Goal: Information Seeking & Learning: Find specific page/section

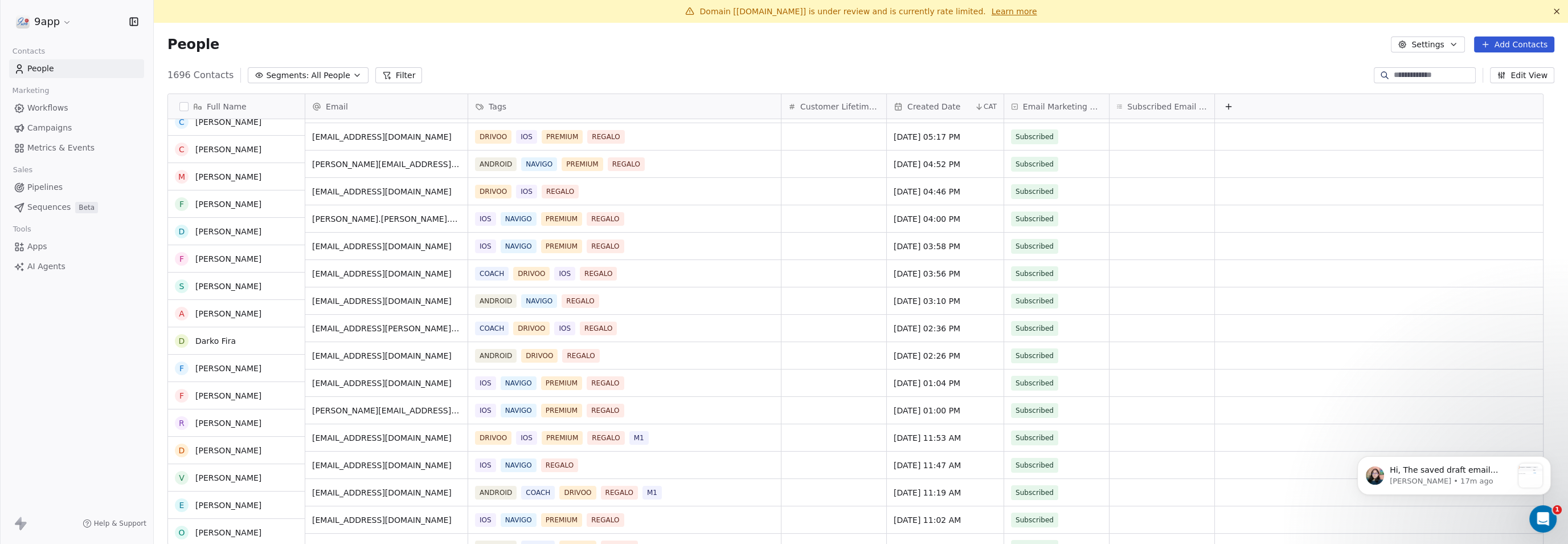
scroll to position [285, 0]
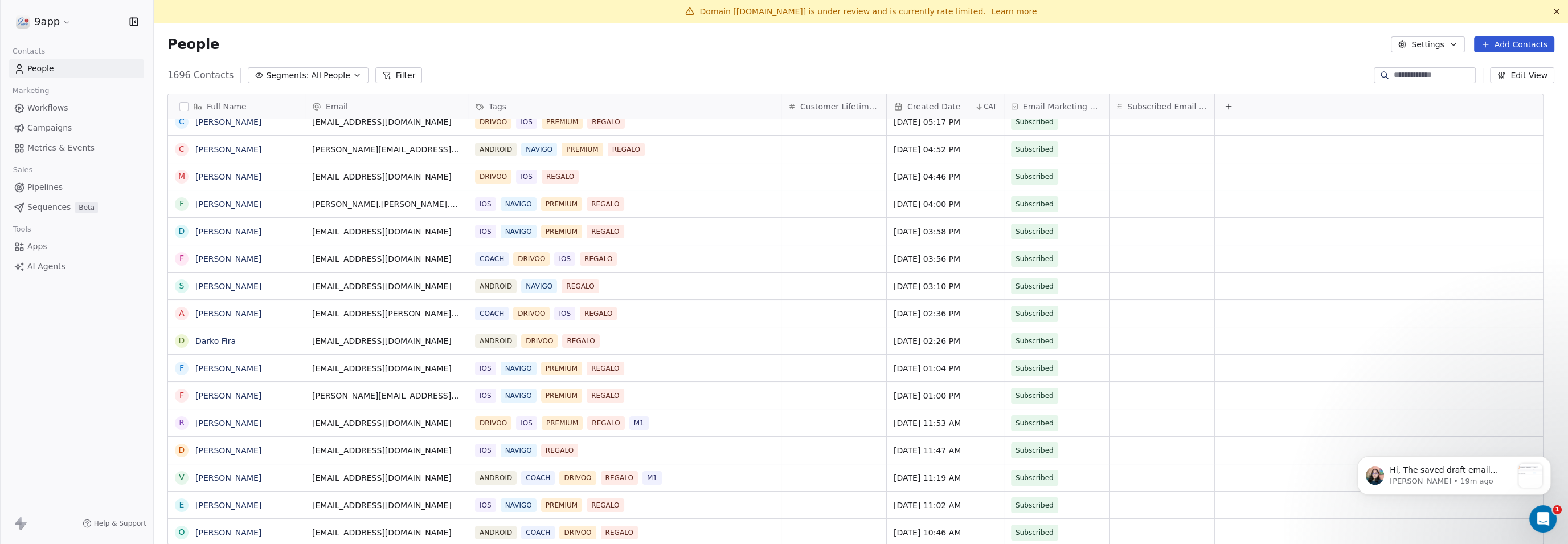
click at [604, 34] on div "People Settings Add Contacts" at bounding box center [861, 44] width 1414 height 43
click at [1541, 514] on icon "Open Intercom Messenger" at bounding box center [1541, 517] width 19 height 19
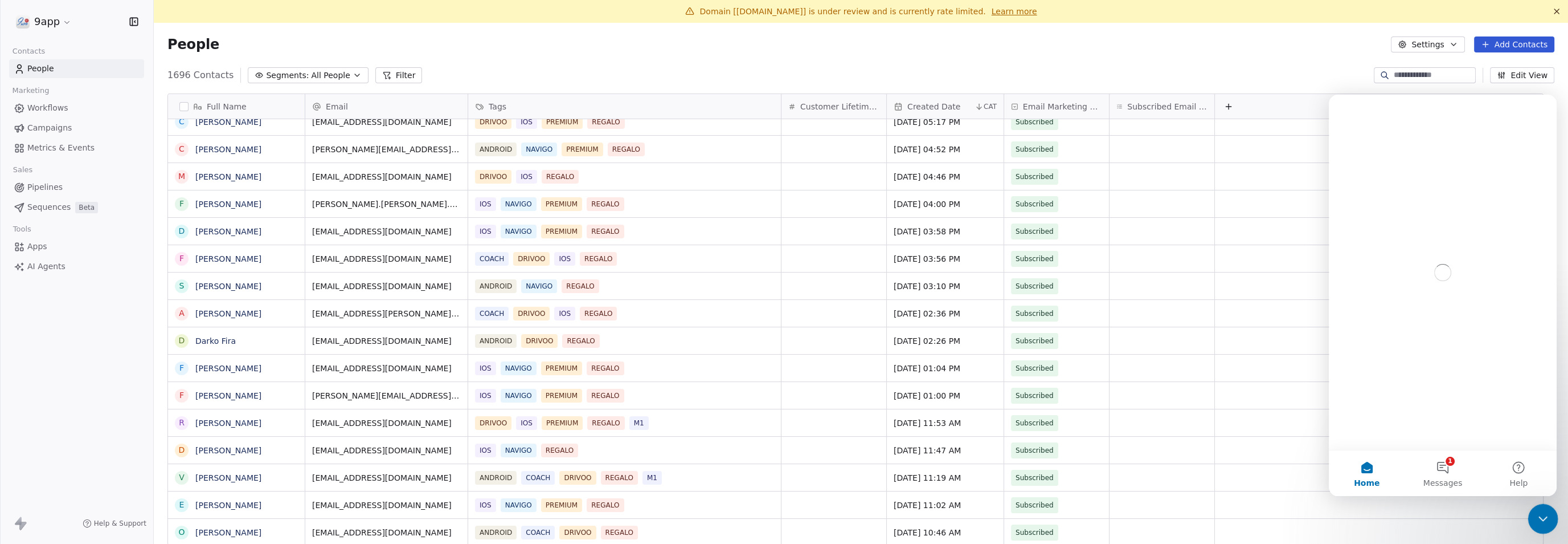
scroll to position [0, 0]
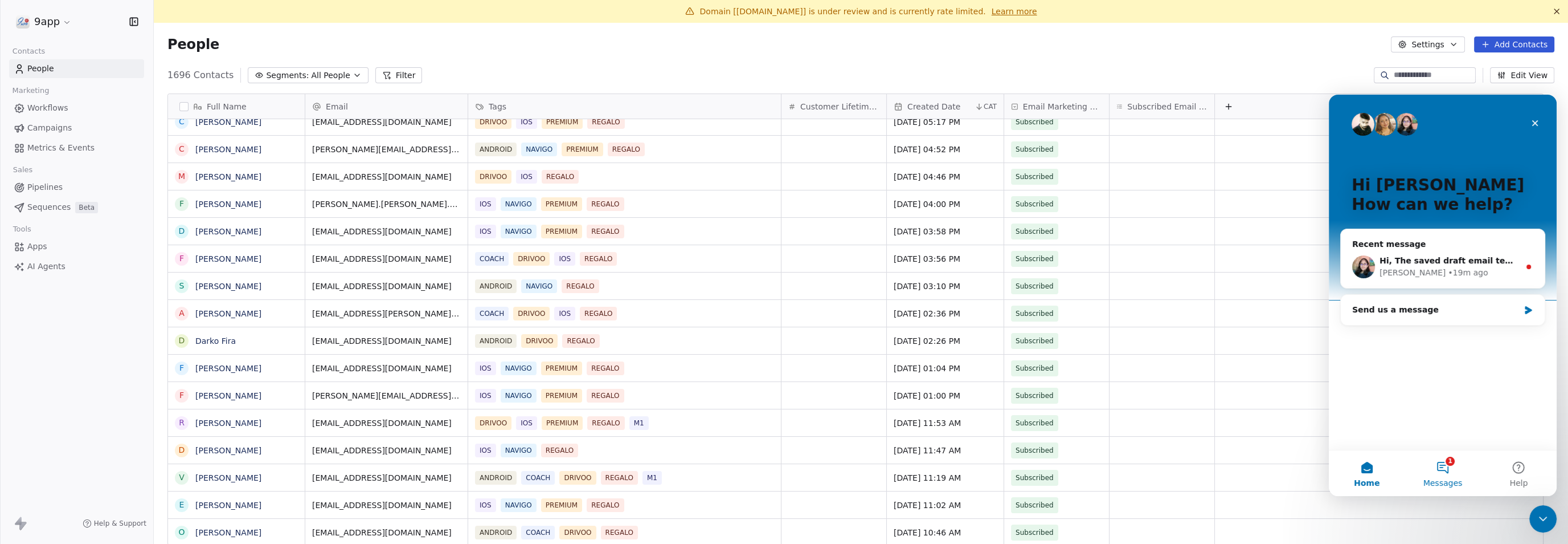
click at [1454, 470] on button "1 Messages" at bounding box center [1442, 473] width 76 height 45
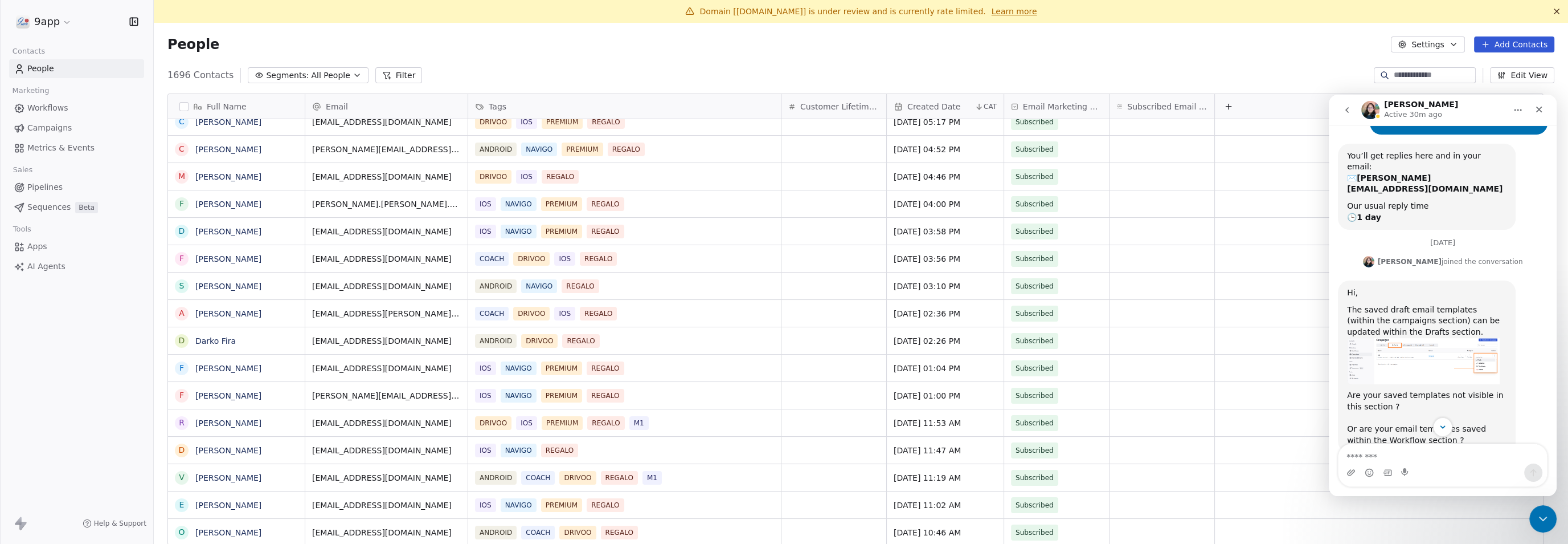
scroll to position [121, 0]
click at [1425, 337] on img "Mrinal says…" at bounding box center [1423, 360] width 152 height 46
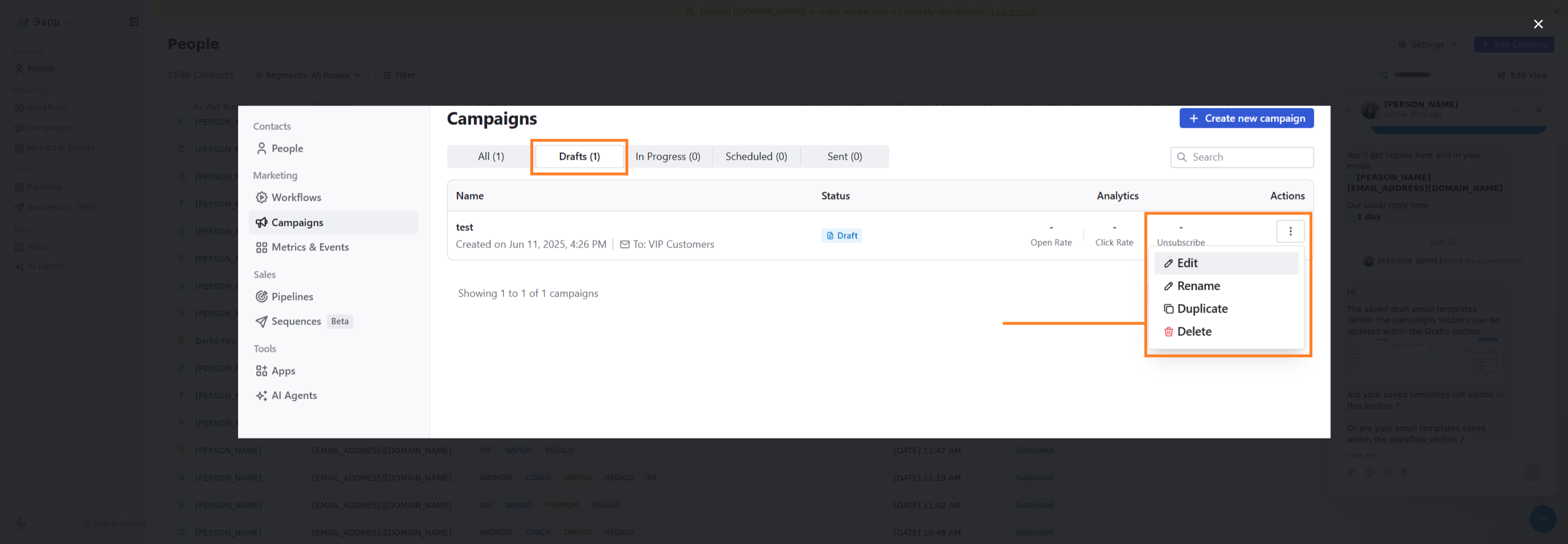
click at [1424, 337] on div "Intercom messenger" at bounding box center [784, 272] width 1568 height 544
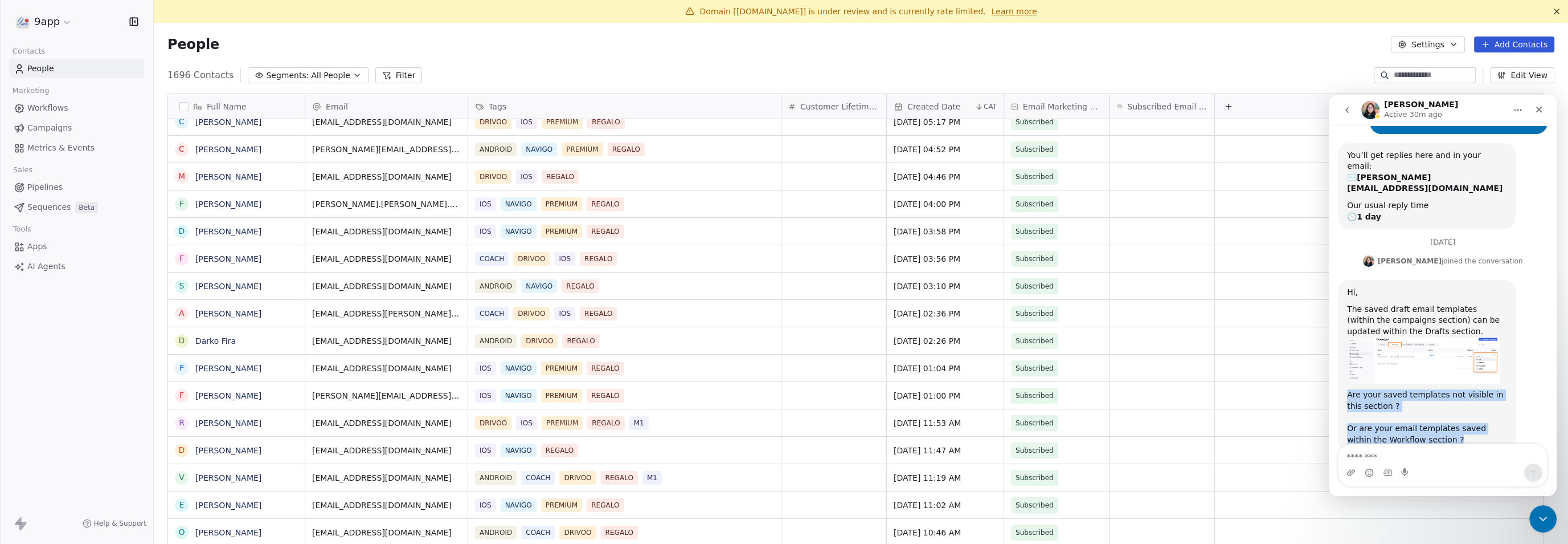
drag, startPoint x: 1349, startPoint y: 361, endPoint x: 1456, endPoint y: 406, distance: 116.1
click at [1456, 406] on div "Hi, The saved draft email templates (within the campaigns section) can be updat…" at bounding box center [1427, 365] width 159 height 159
copy div "Are your saved templates not visible in this section ? Or are your email templa…"
click at [1450, 423] on div "Or are your email templates saved within the Workflow section ?" at bounding box center [1427, 434] width 159 height 22
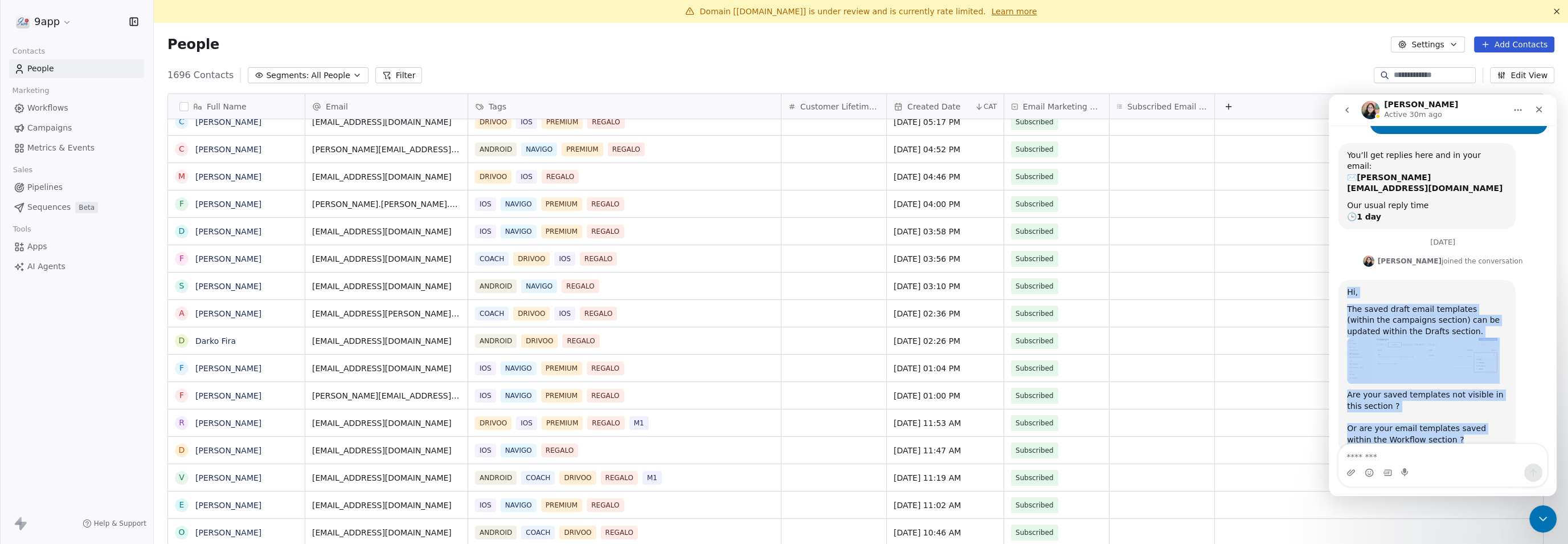
drag, startPoint x: 1450, startPoint y: 403, endPoint x: 1346, endPoint y: 257, distance: 179.3
click at [1346, 280] on div "Hi, The saved draft email templates (within the campaigns section) can be updat…" at bounding box center [1427, 365] width 178 height 172
copy div "Hi, The saved draft email templates (within the campaigns section) can be updat…"
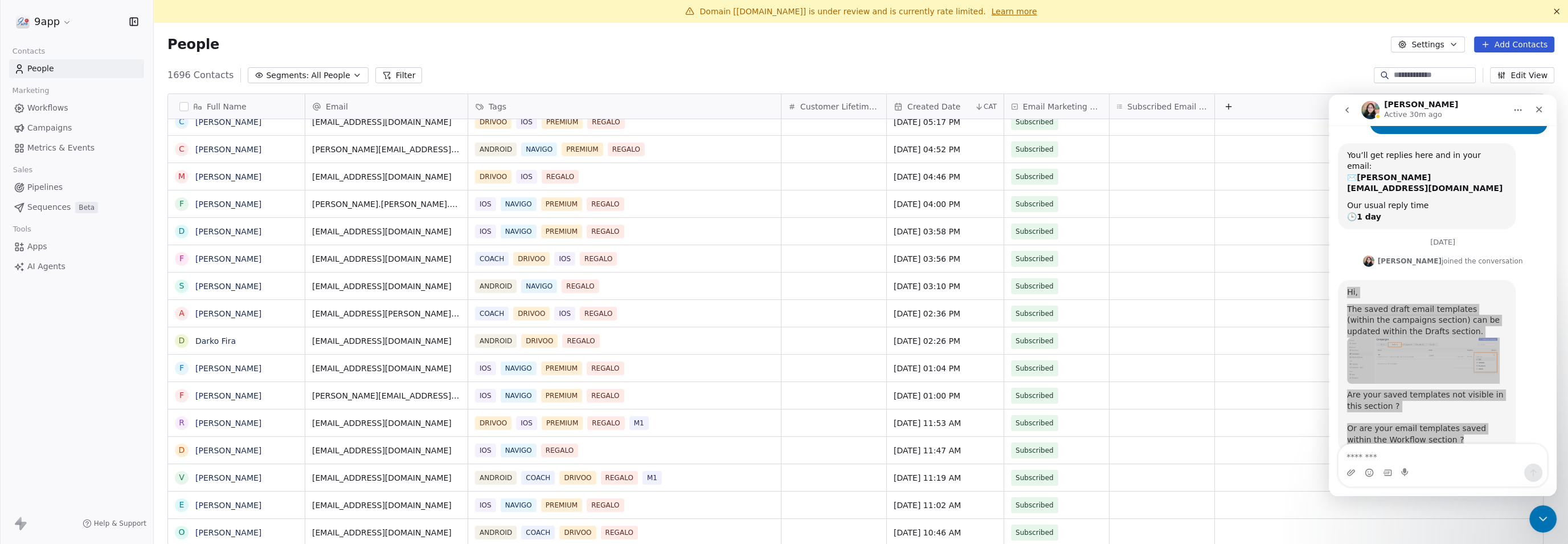
click at [44, 105] on span "Workflows" at bounding box center [48, 108] width 41 height 12
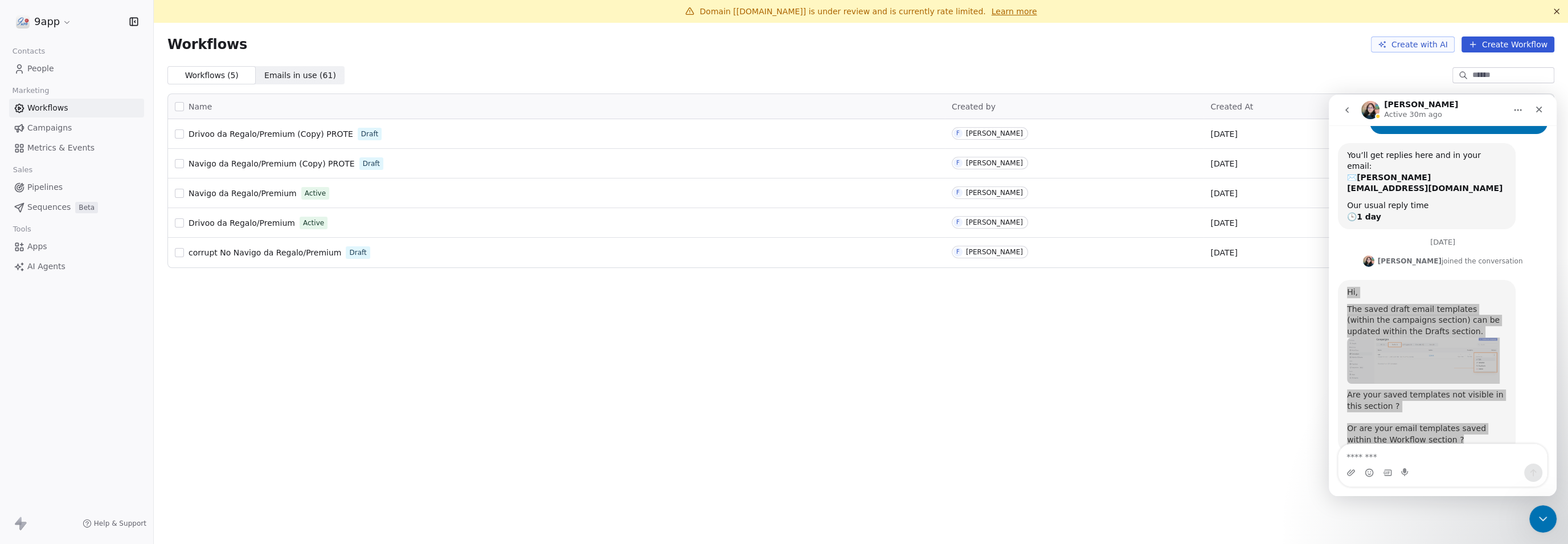
click at [287, 74] on span "Emails in use ( 61 )" at bounding box center [300, 75] width 72 height 12
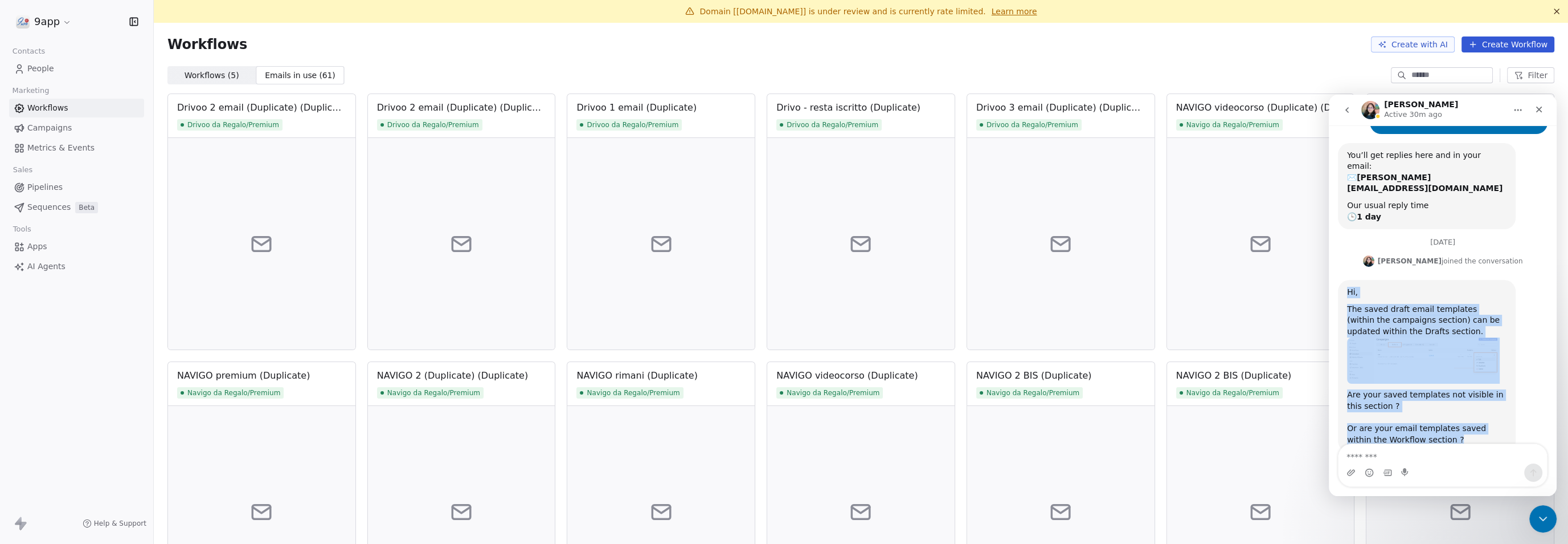
click at [1529, 293] on div "Hi, The saved draft email templates (within the campaigns section) can be updat…" at bounding box center [1442, 378] width 209 height 197
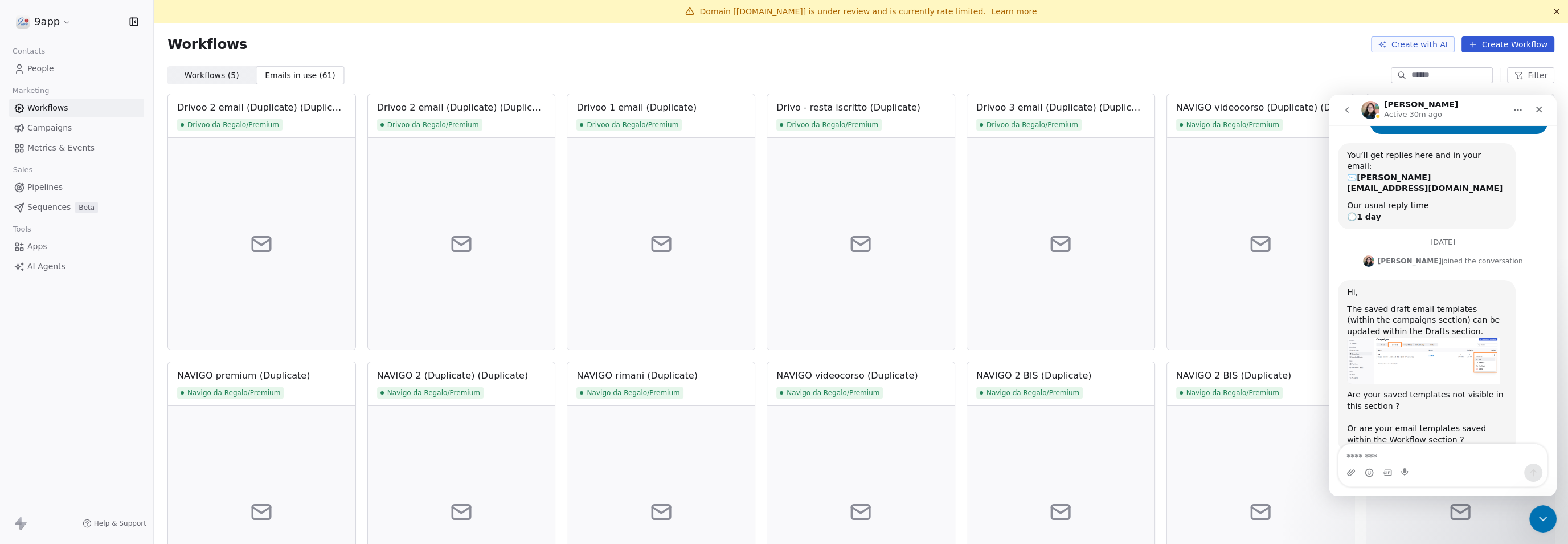
click at [1433, 337] on img "Mrinal says…" at bounding box center [1423, 360] width 152 height 46
